Goal: Check status

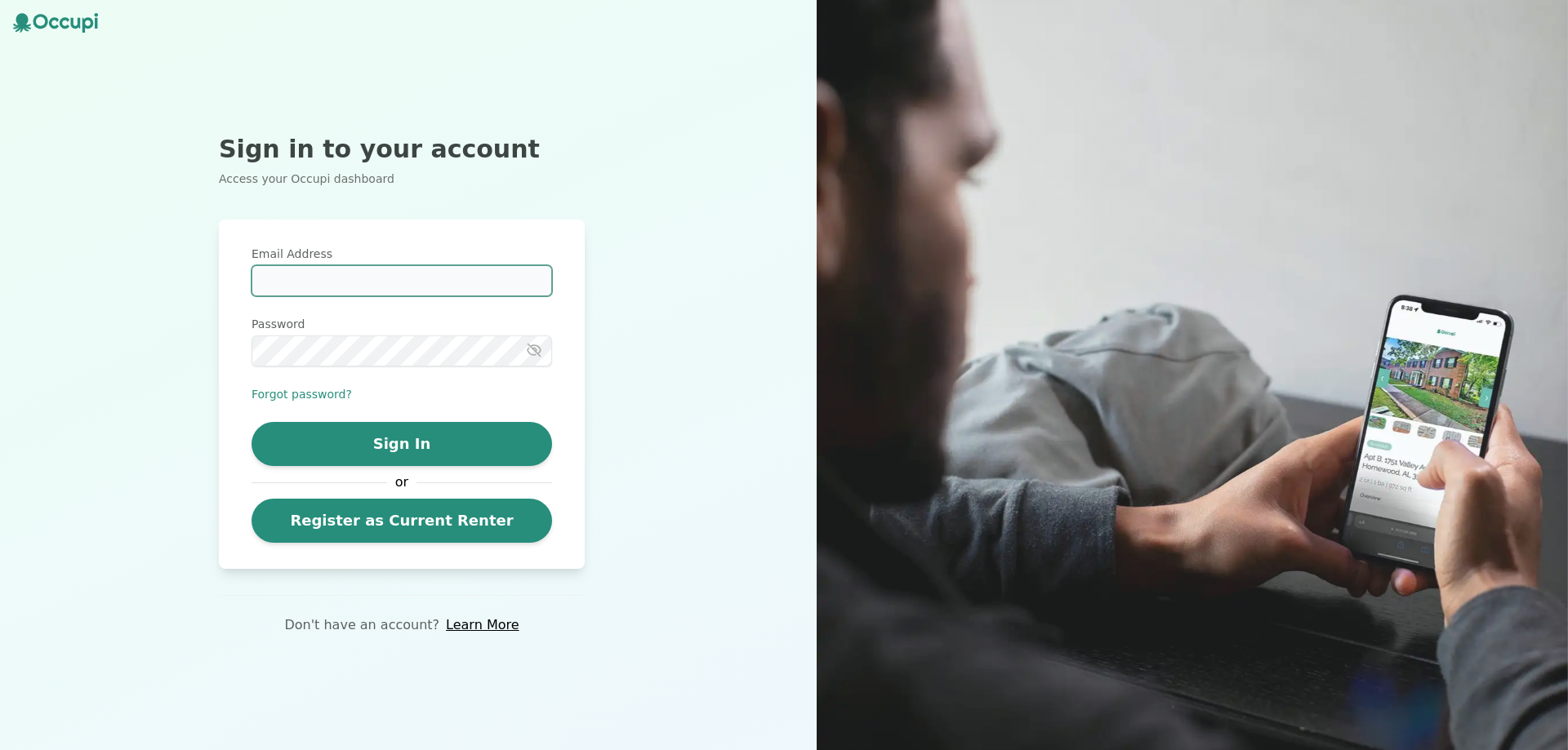
click at [505, 289] on input "Email Address" at bounding box center [401, 281] width 301 height 31
type input "*"
type input "**********"
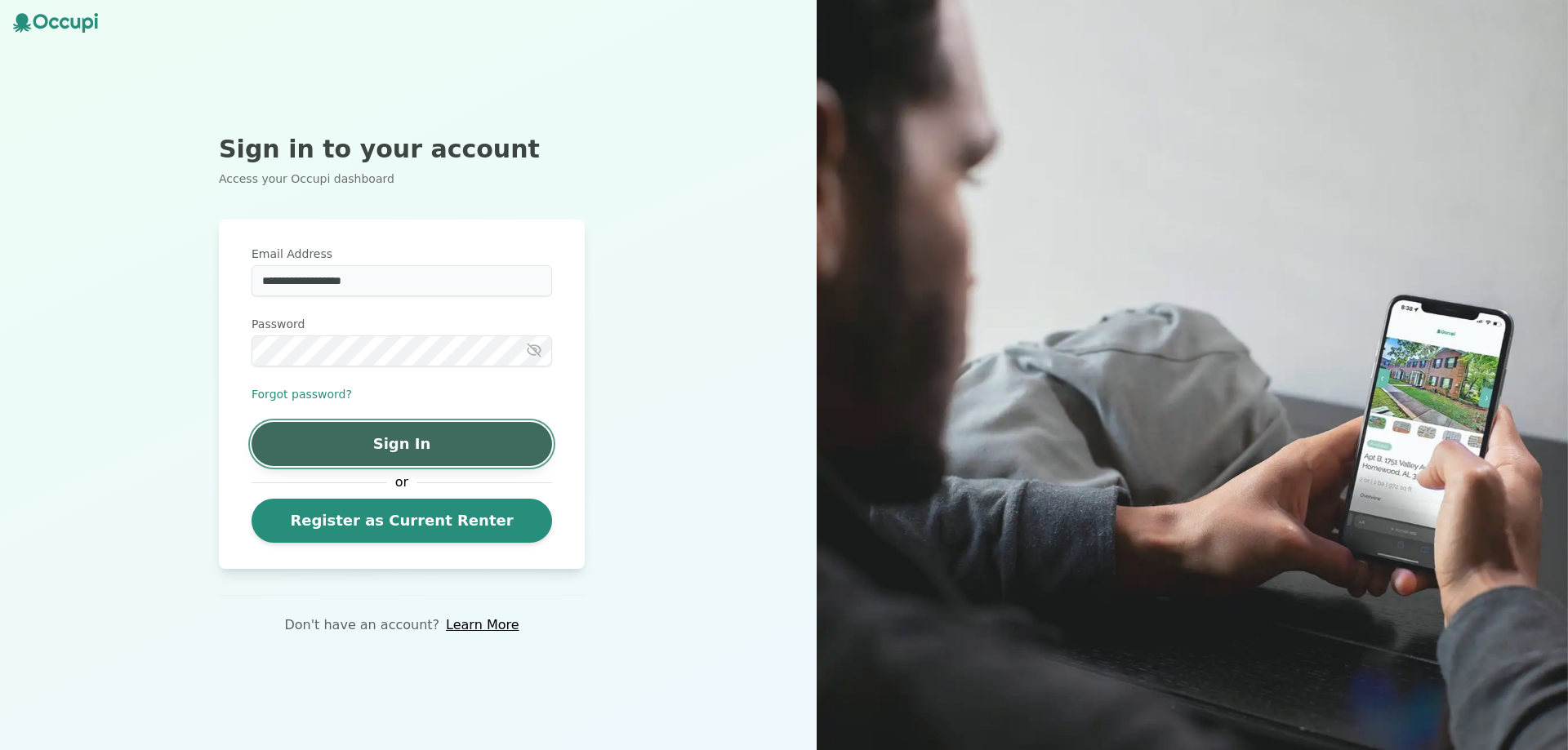
click at [432, 436] on button "Sign In" at bounding box center [401, 443] width 301 height 44
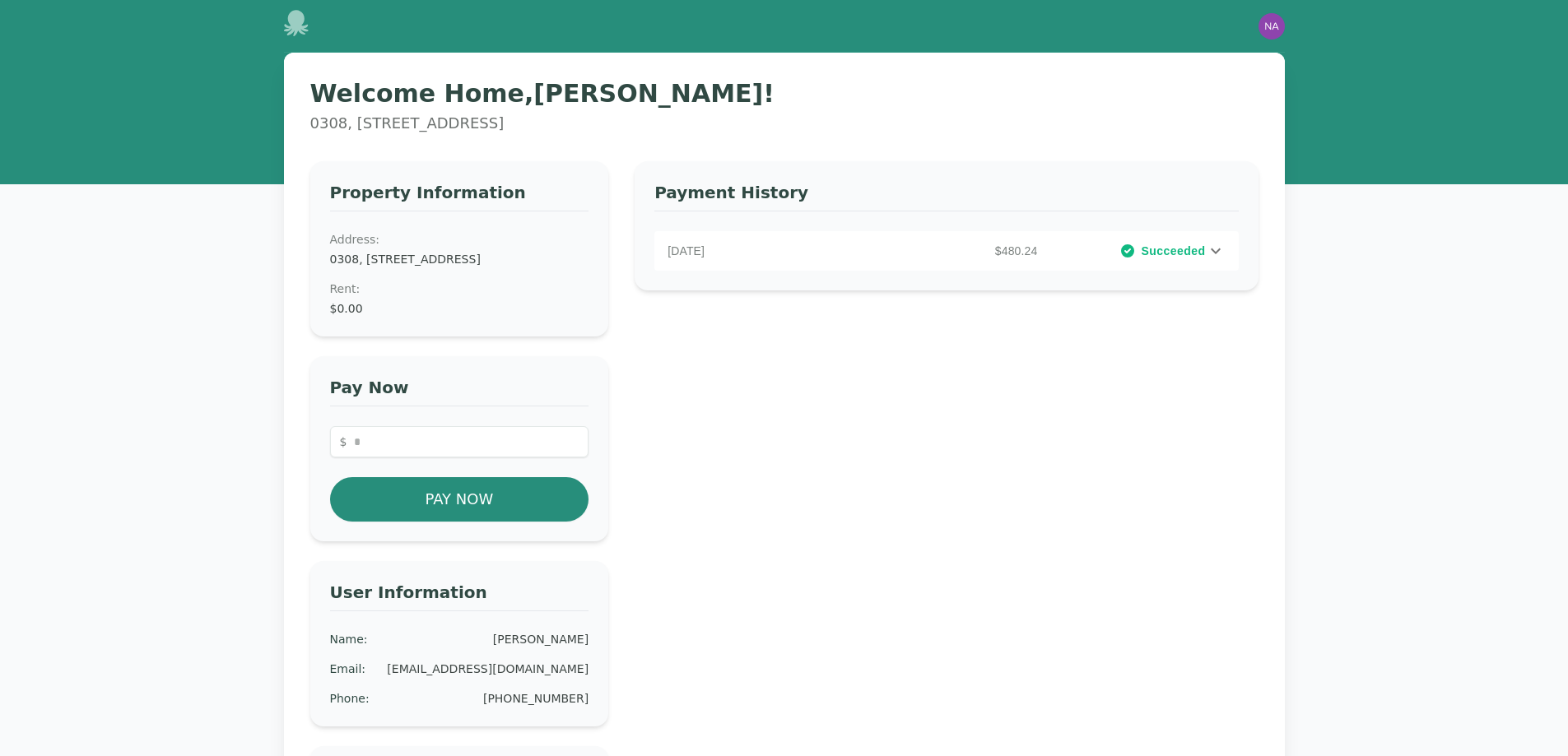
click at [1217, 265] on div "[DATE] $480.24 Succeeded" at bounding box center [946, 251] width 583 height 40
click at [1205, 265] on div "[DATE] $480.24 Succeeded" at bounding box center [946, 251] width 583 height 40
click at [1204, 266] on div "[DATE] $480.24 Succeeded" at bounding box center [946, 251] width 583 height 40
click at [1197, 259] on span "Succeeded" at bounding box center [1172, 251] width 64 height 16
